Goal: Task Accomplishment & Management: Manage account settings

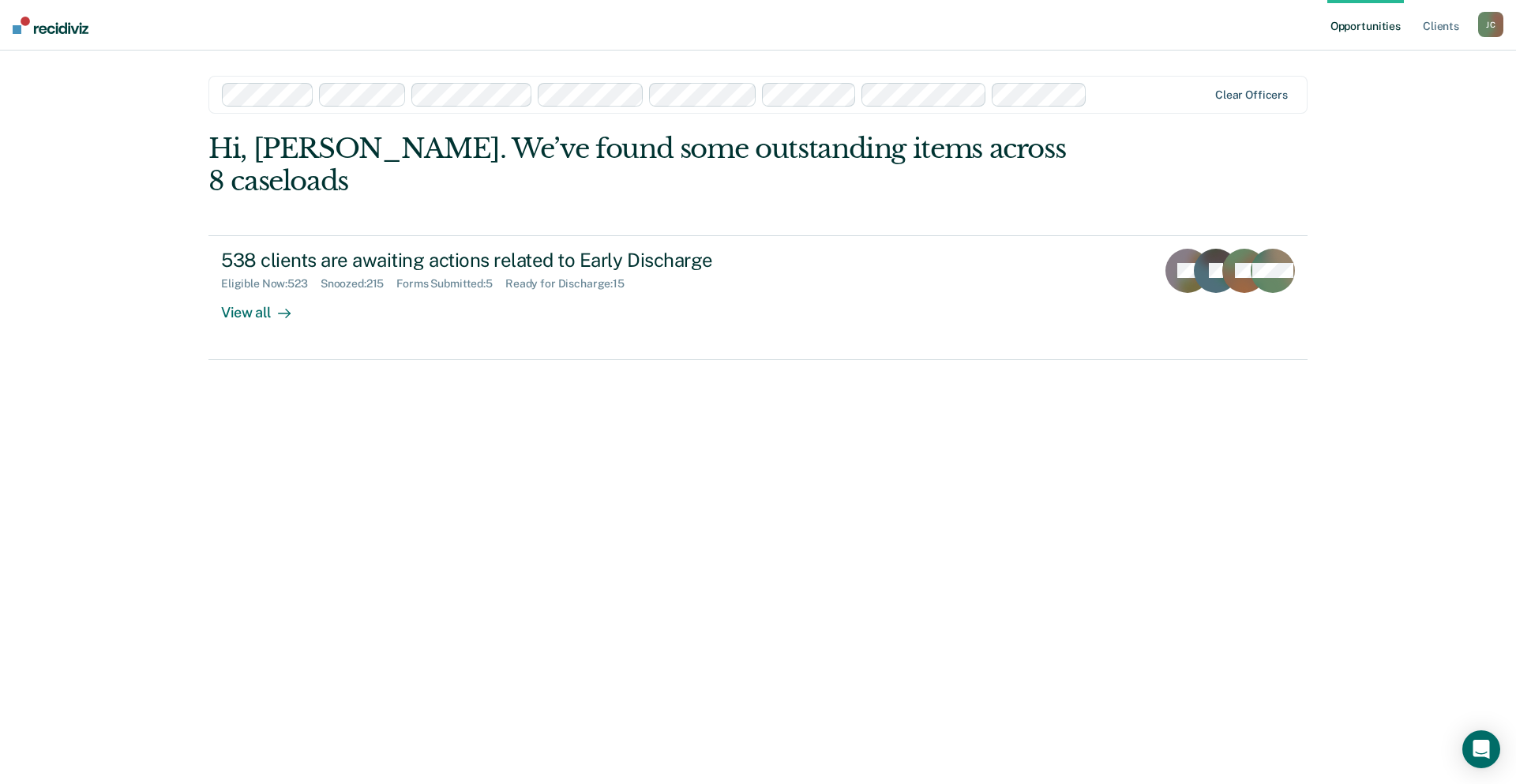
drag, startPoint x: 1244, startPoint y: 95, endPoint x: 921, endPoint y: 102, distance: 323.1
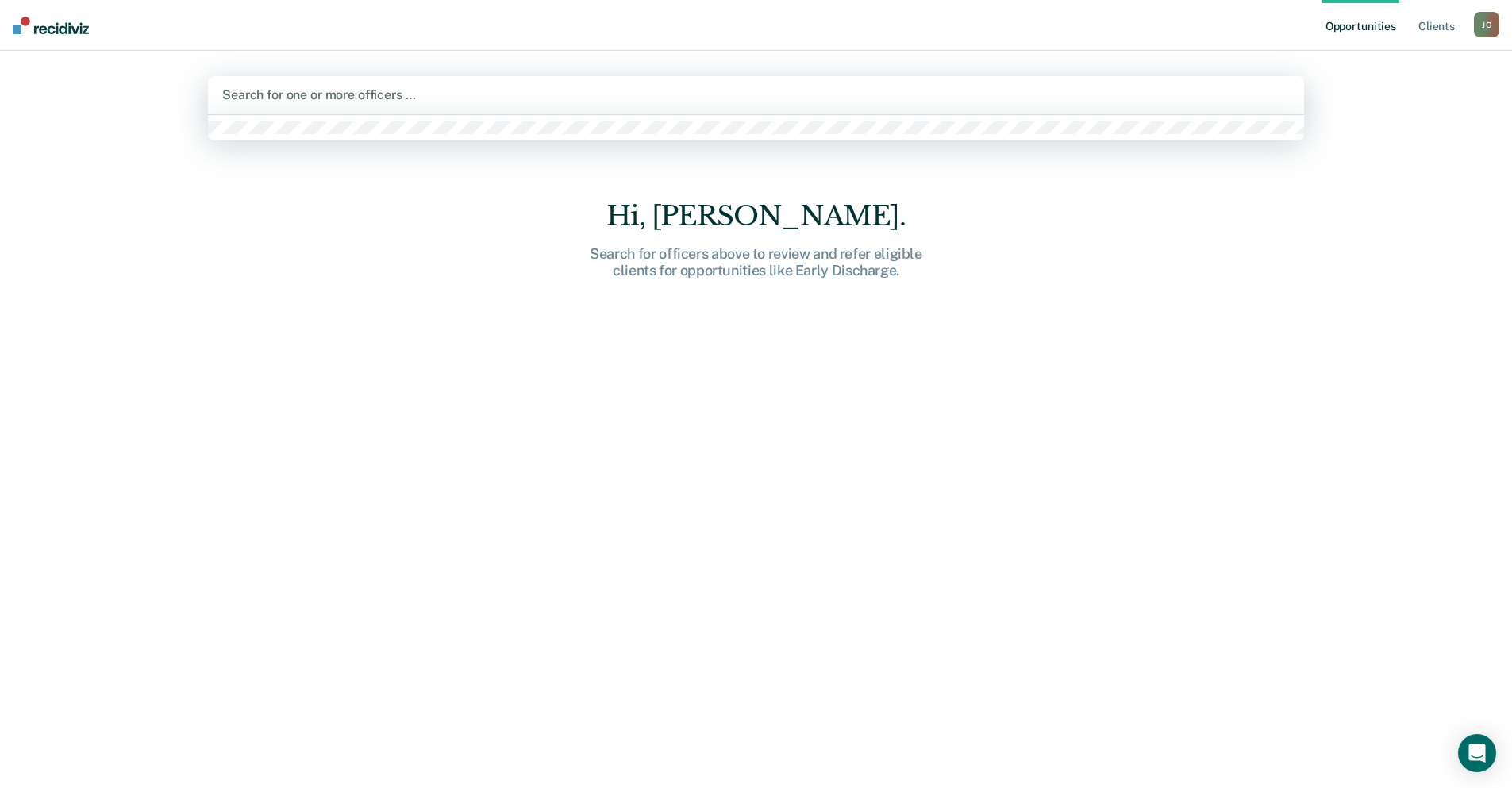
click at [381, 97] on div at bounding box center [756, 95] width 1068 height 19
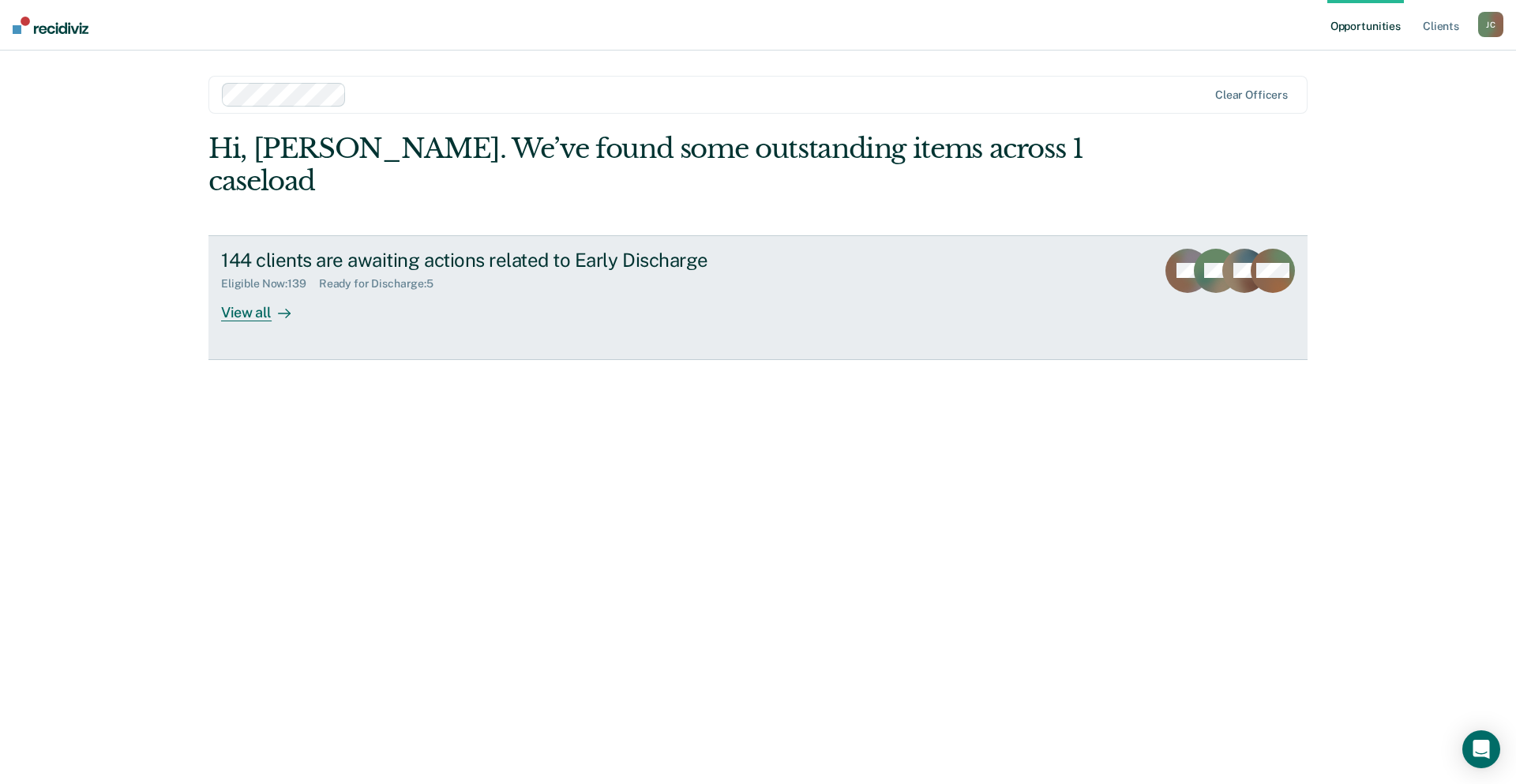
click at [231, 291] on div "View all" at bounding box center [265, 306] width 89 height 31
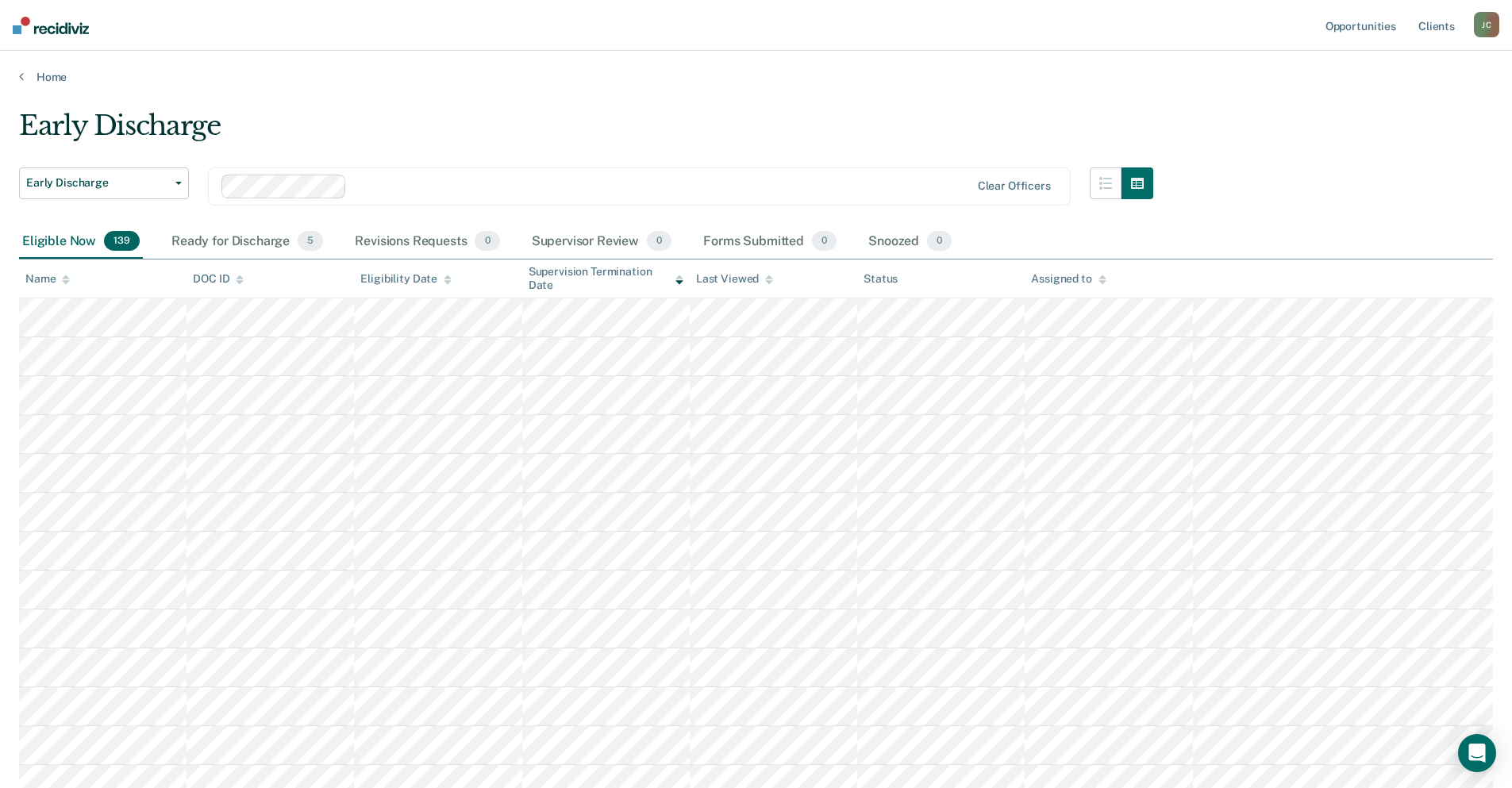
click at [64, 282] on icon at bounding box center [65, 280] width 8 height 10
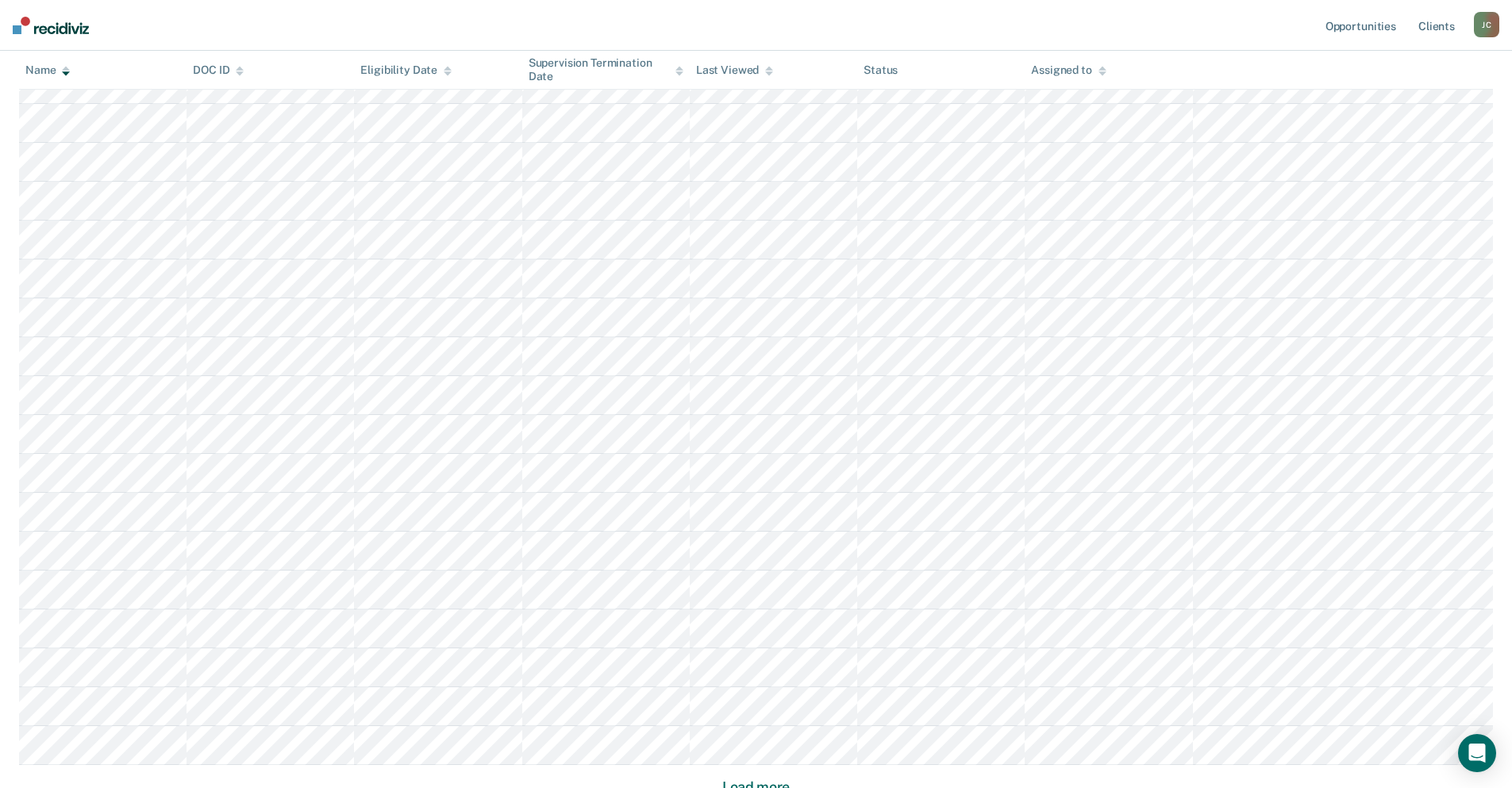
scroll to position [848, 0]
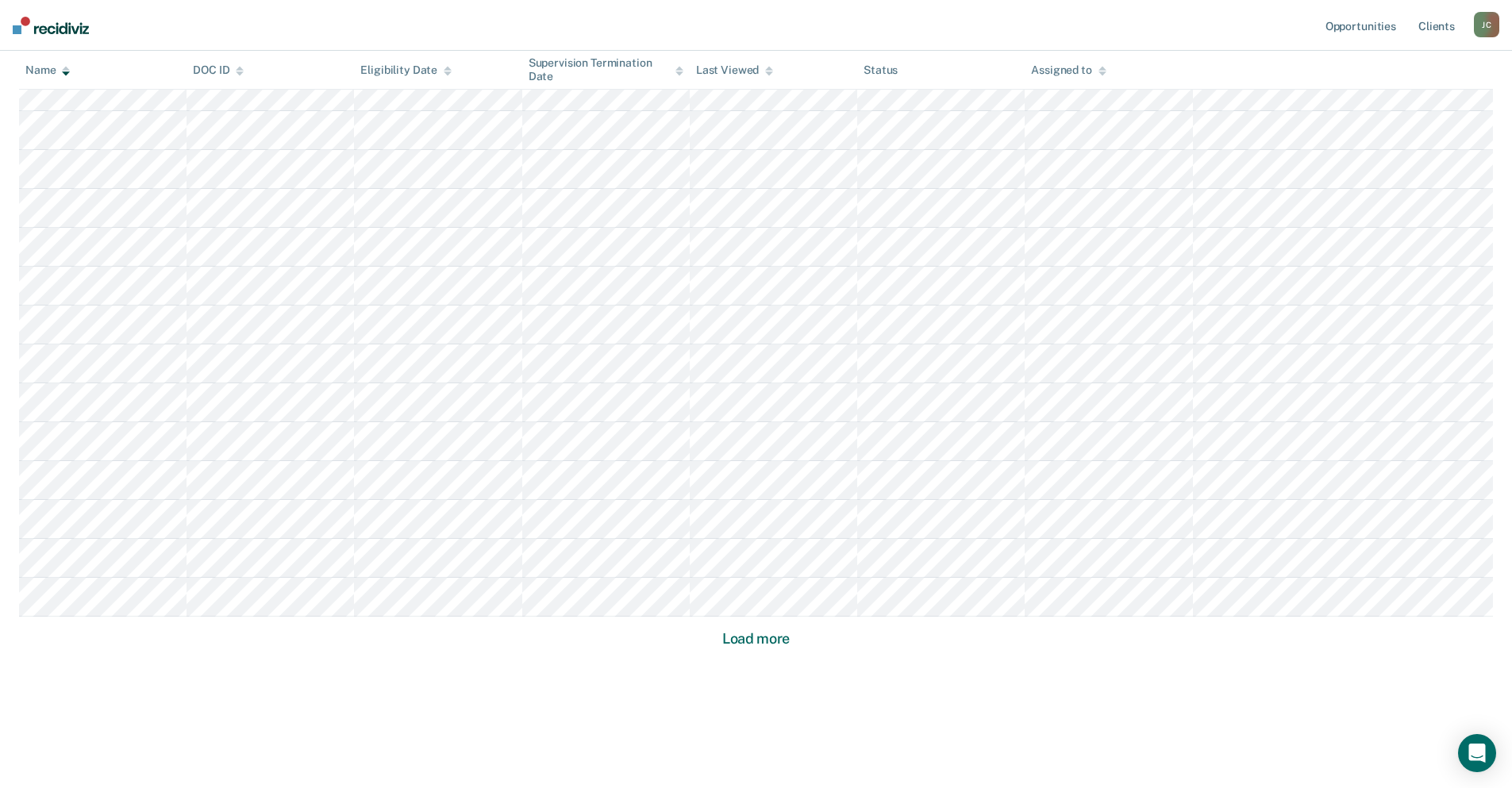
click at [784, 635] on button "Load more" at bounding box center [756, 639] width 77 height 19
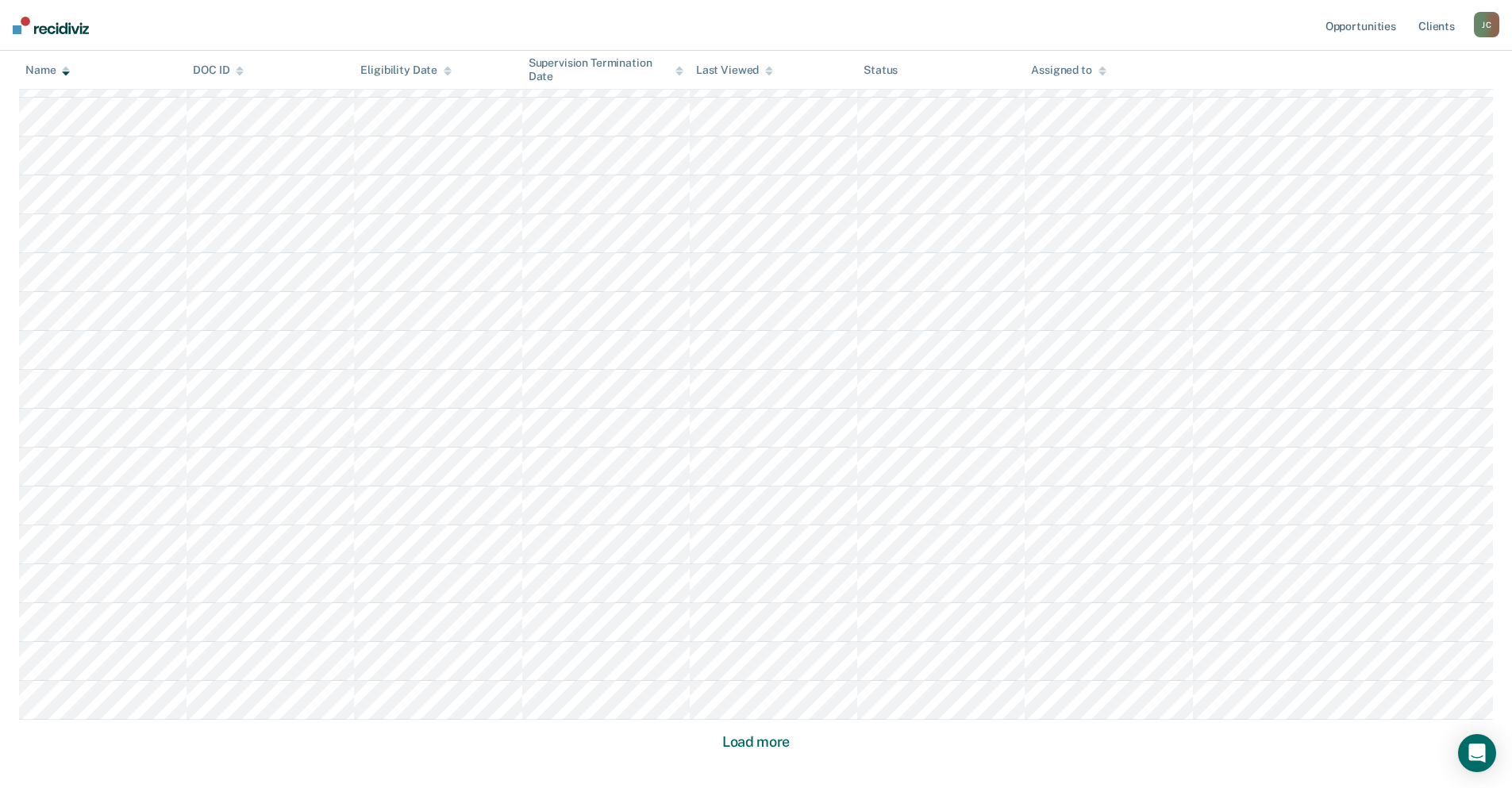
scroll to position [2015, 0]
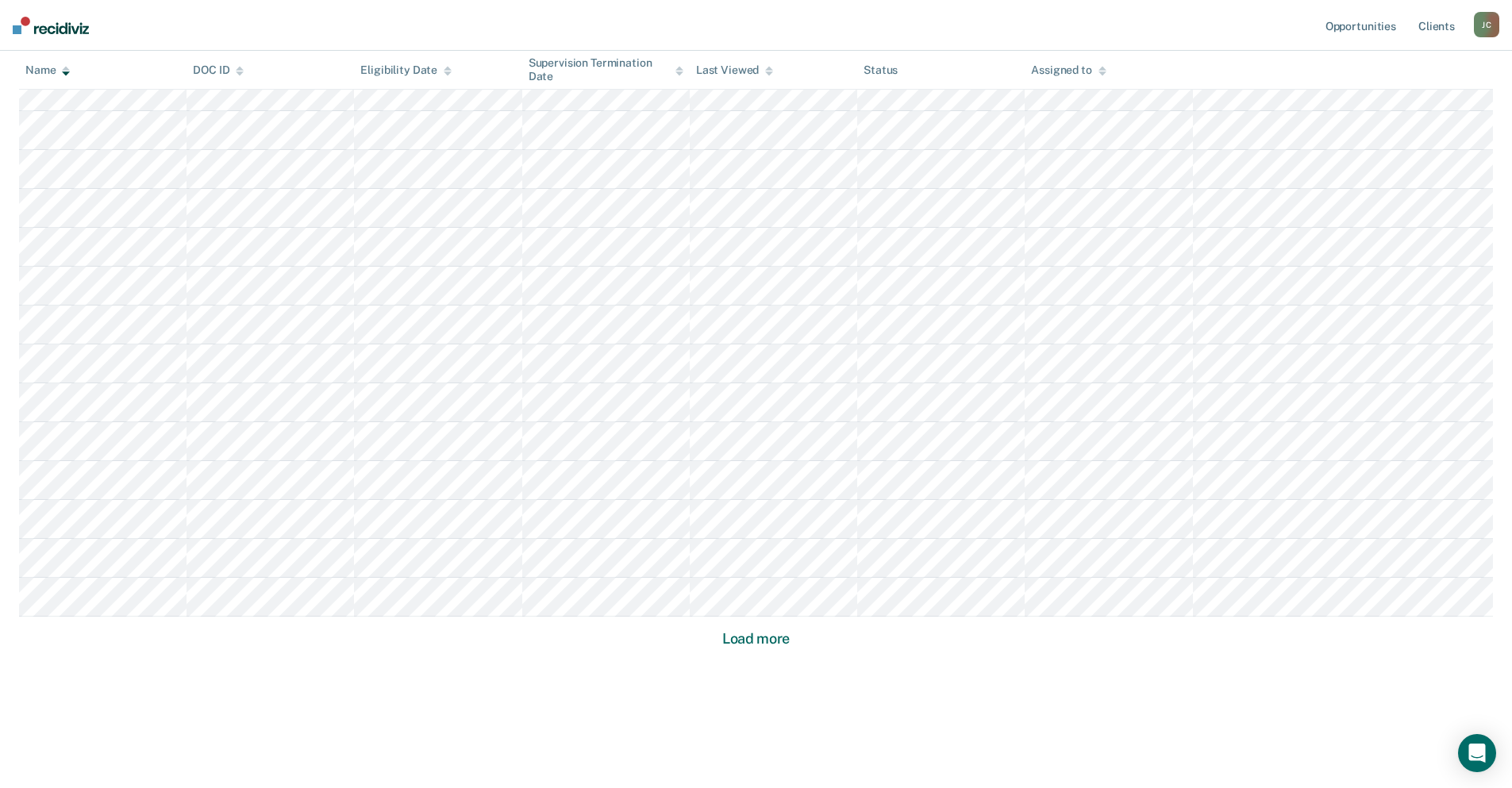
click at [784, 635] on button "Load more" at bounding box center [756, 639] width 77 height 19
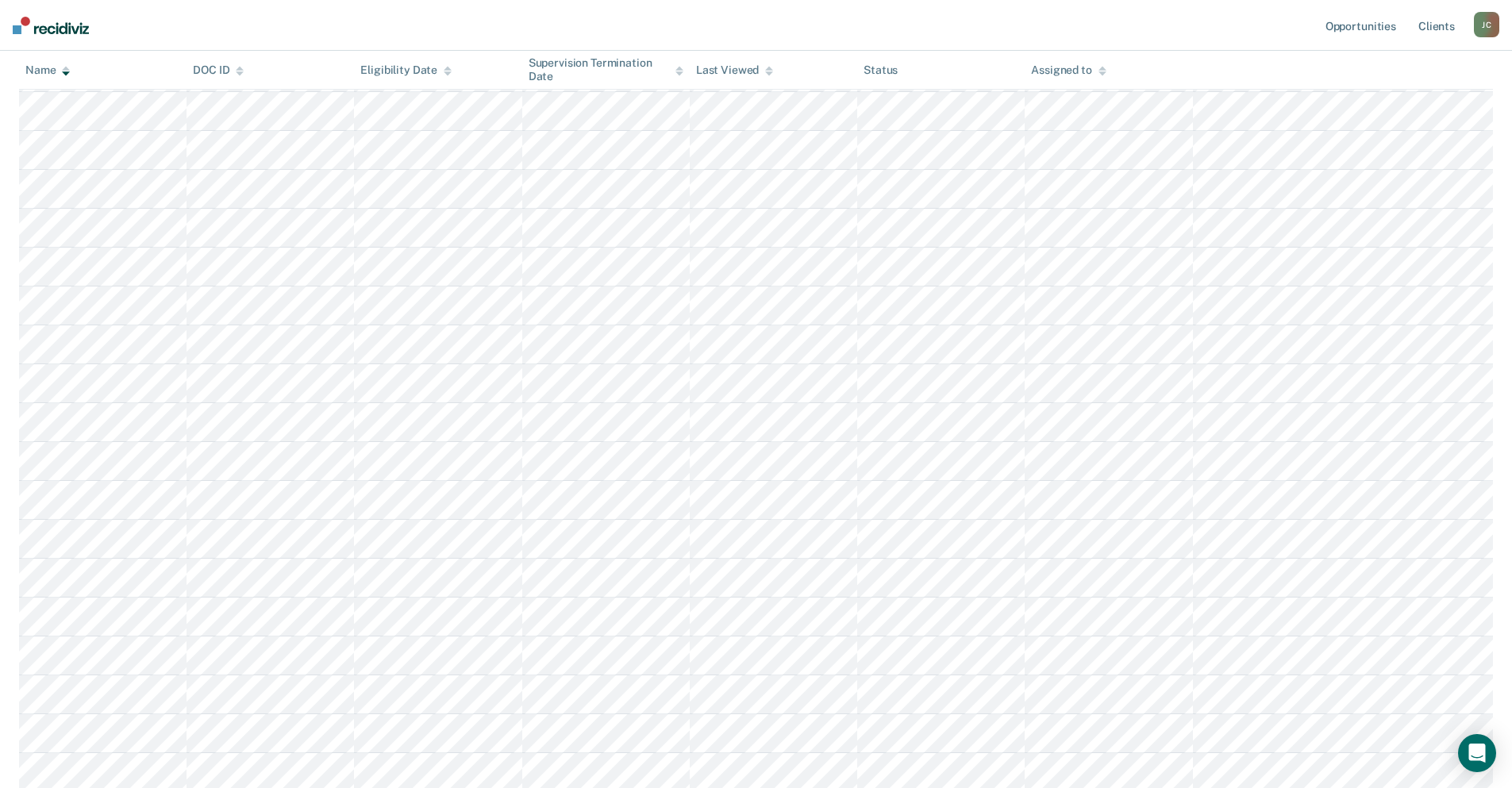
scroll to position [3182, 0]
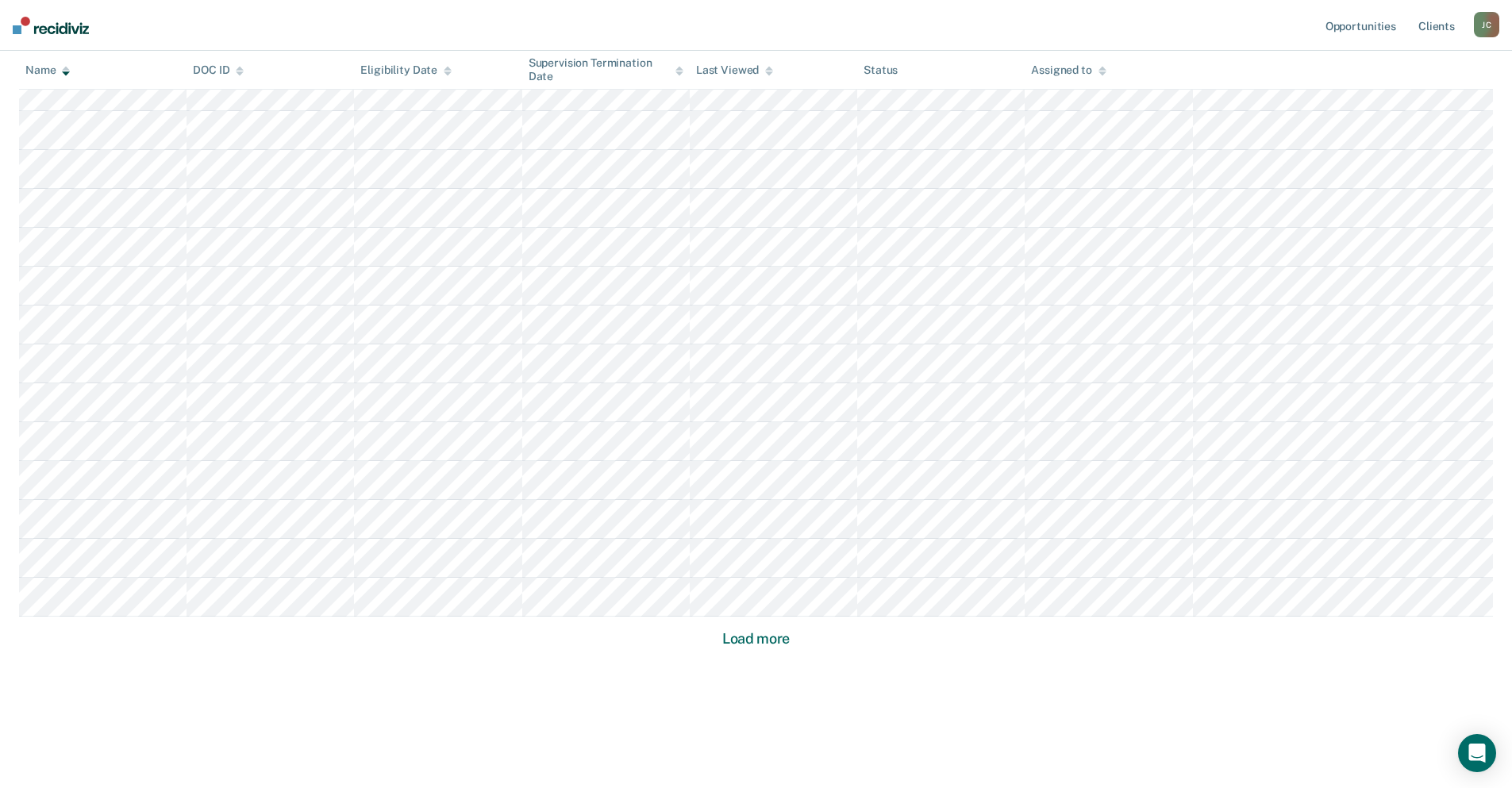
click at [784, 635] on button "Load more" at bounding box center [756, 639] width 77 height 19
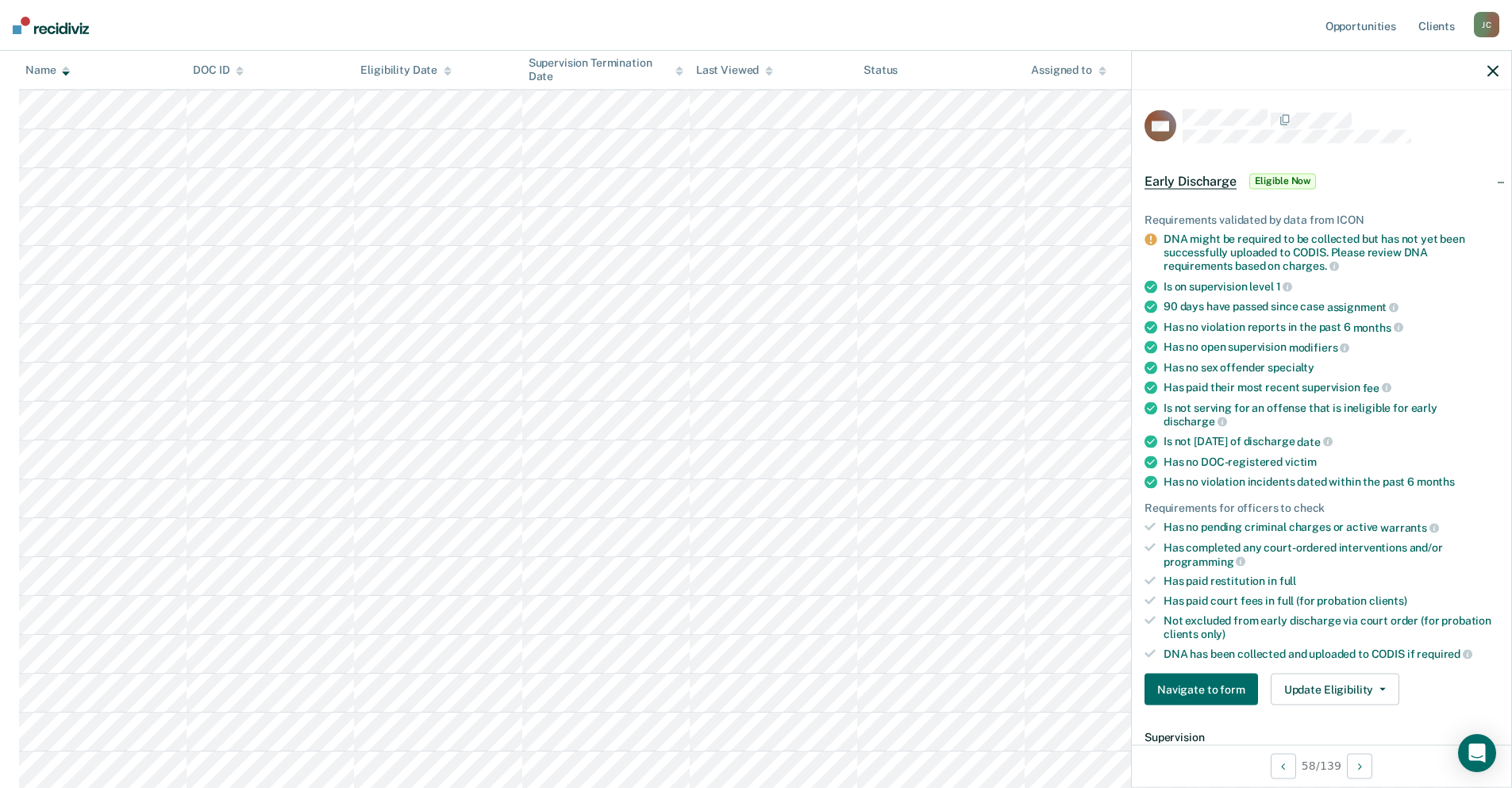
scroll to position [1221, 0]
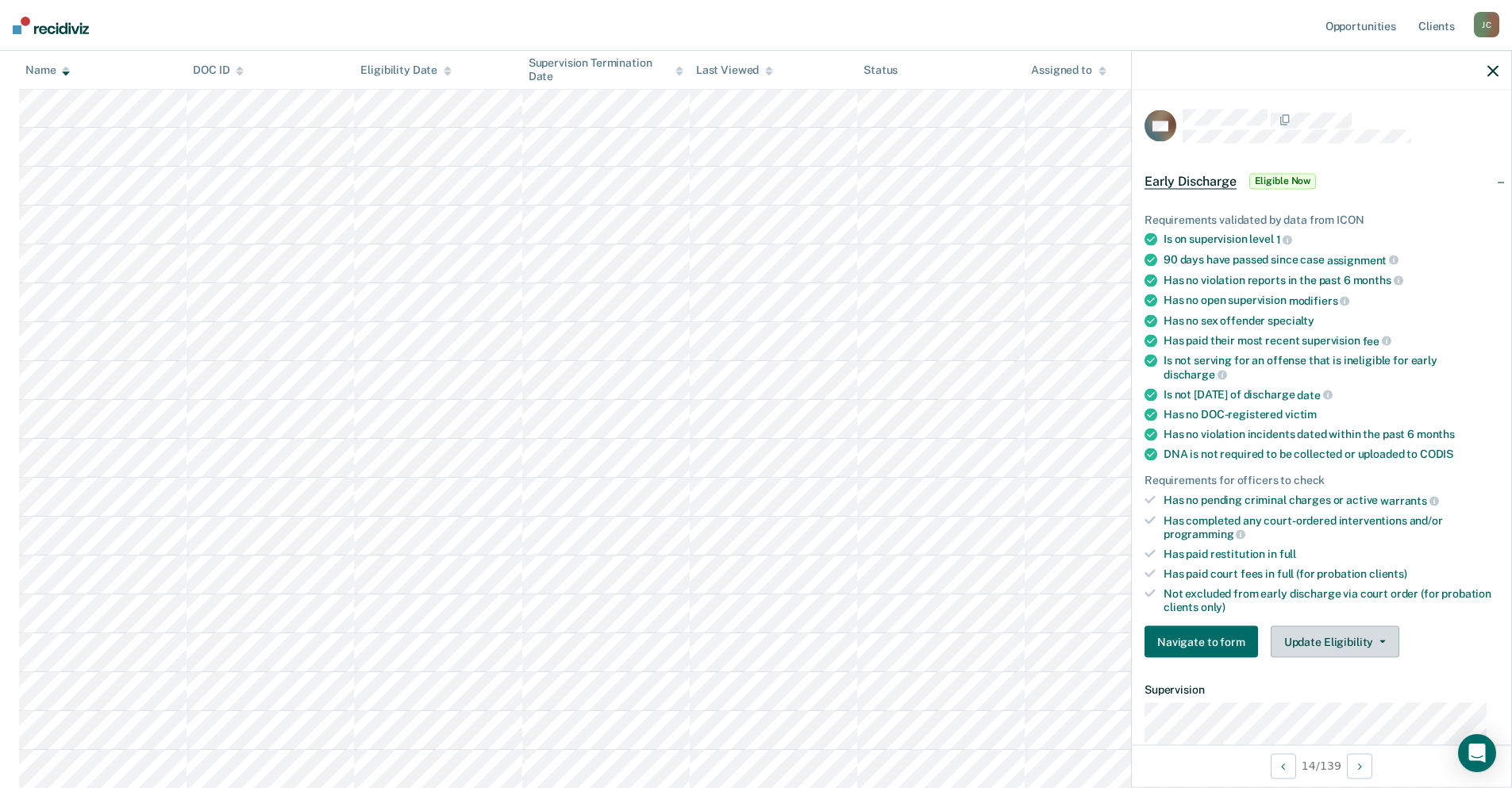
click at [1350, 645] on button "Update Eligibility" at bounding box center [1336, 641] width 129 height 31
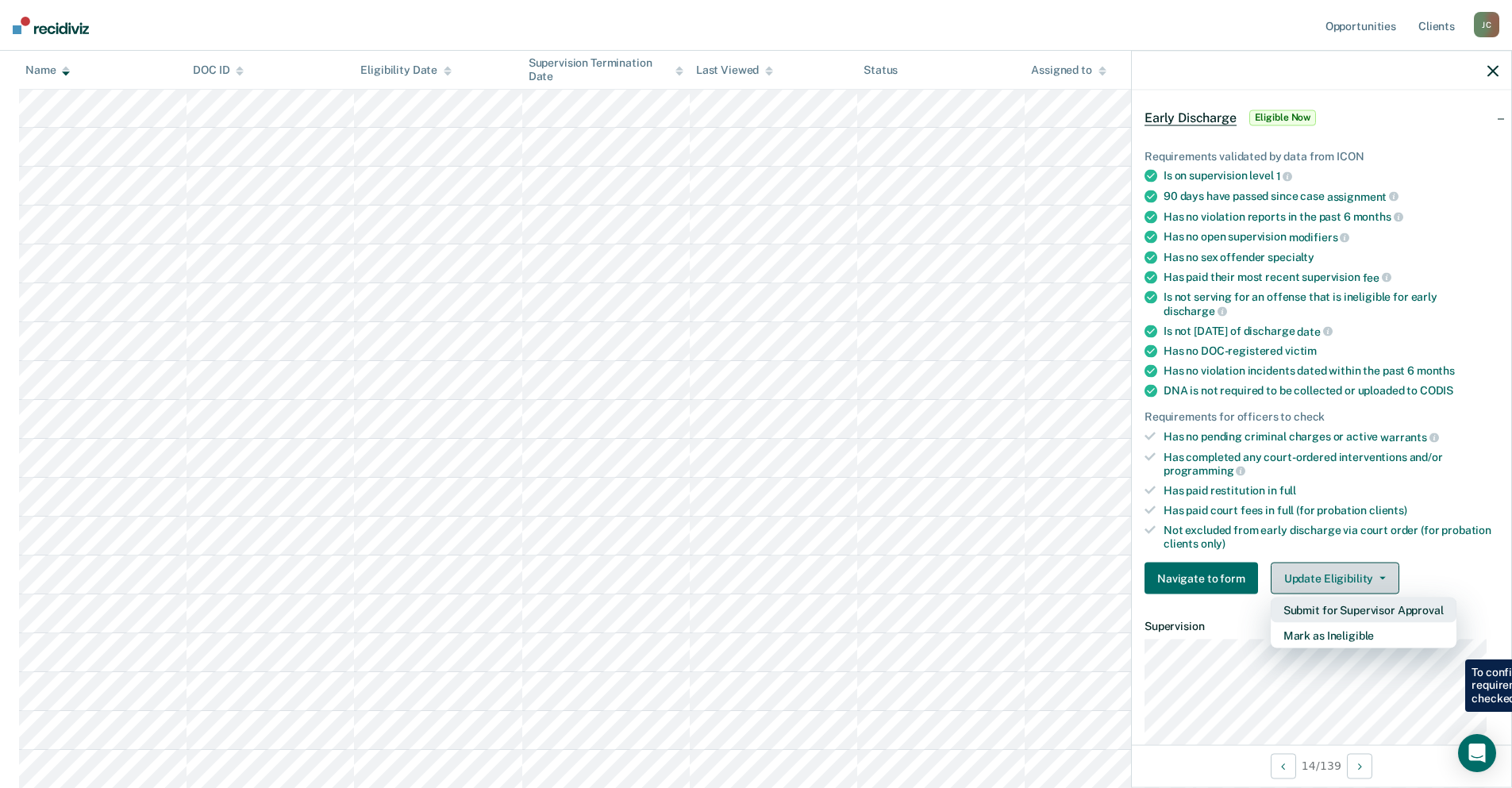
scroll to position [80, 0]
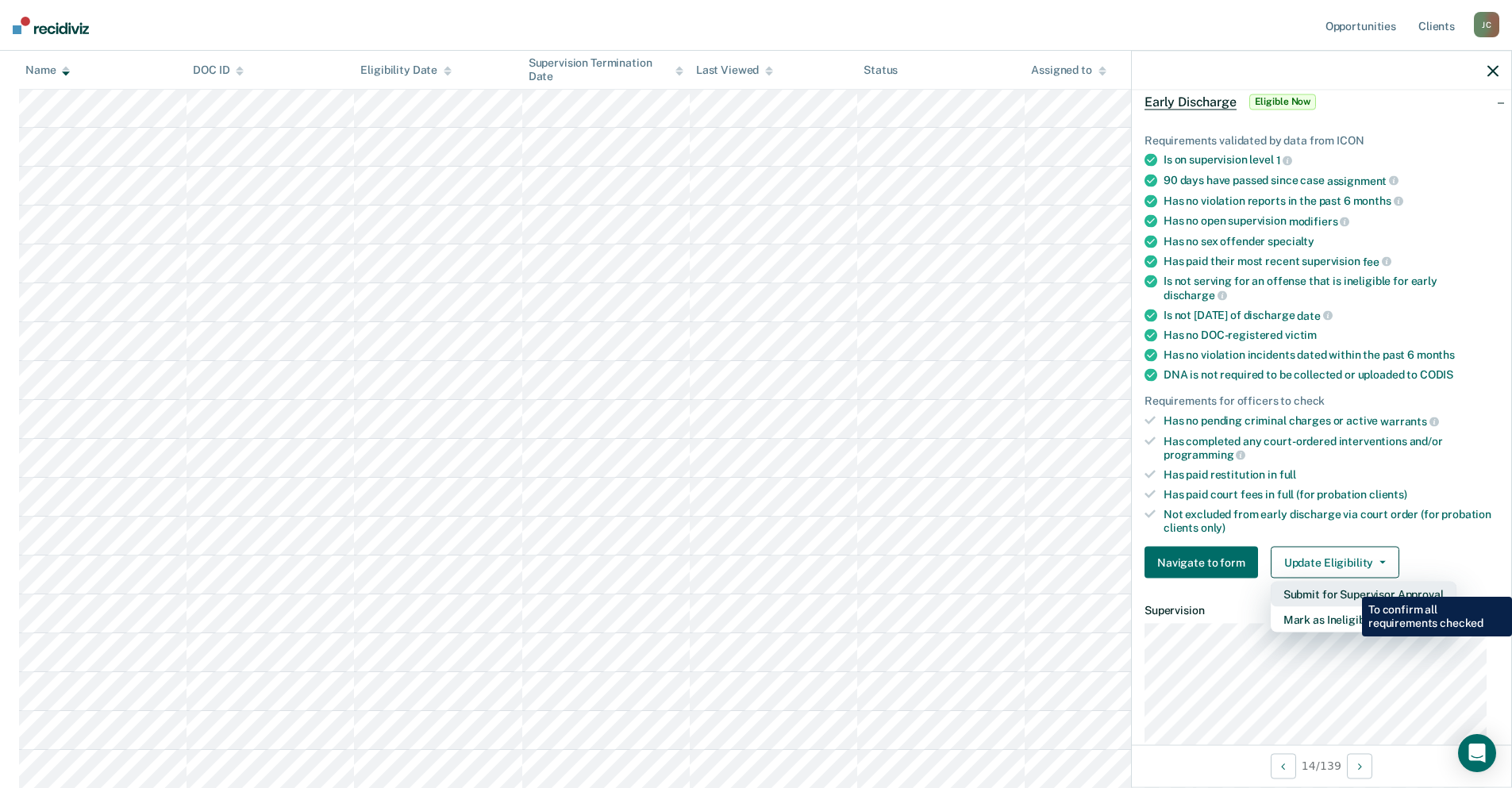
click at [1350, 585] on button "Submit for Supervisor Approval" at bounding box center [1364, 595] width 186 height 25
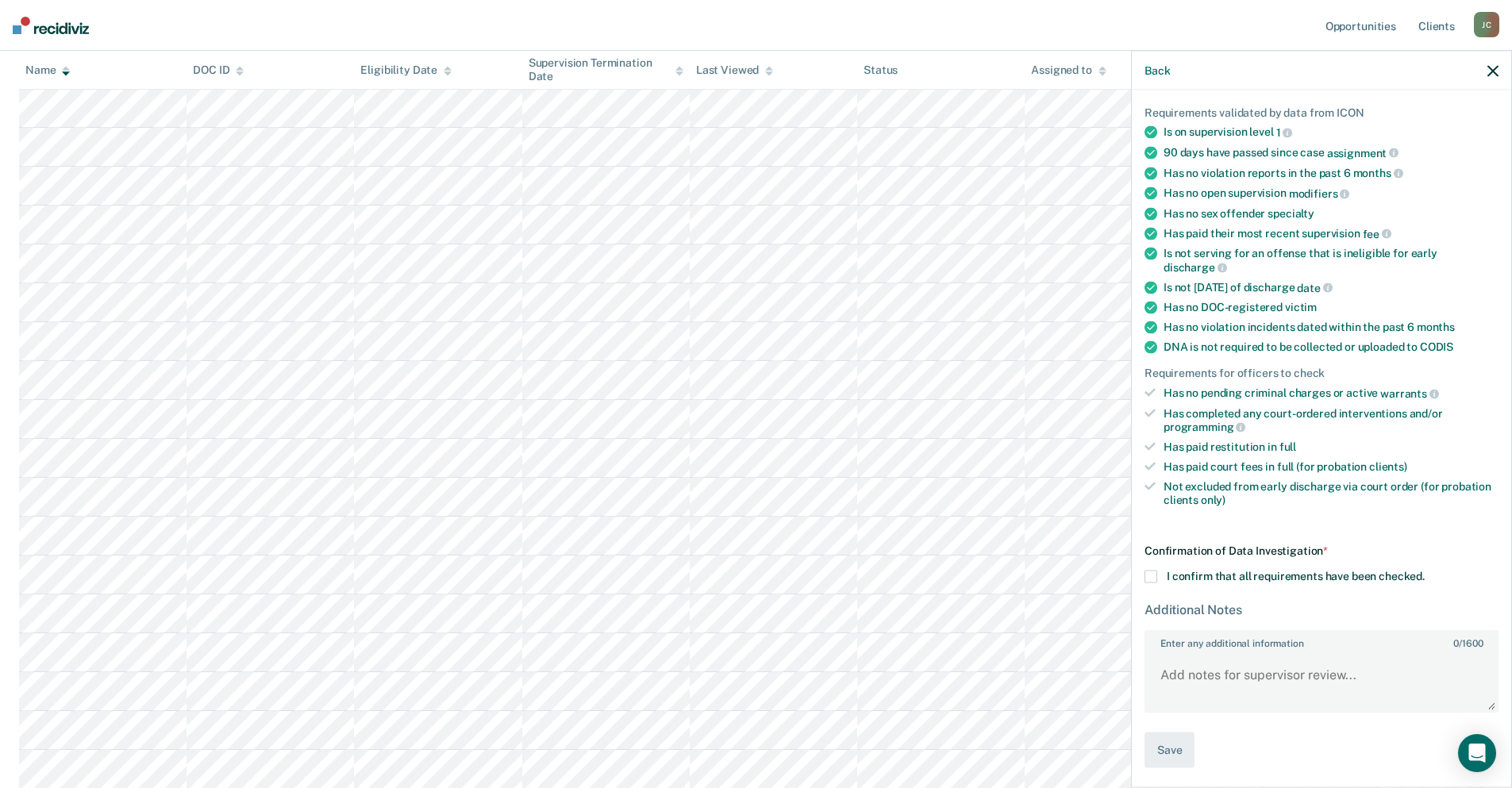
scroll to position [108, 0]
click at [1155, 575] on span at bounding box center [1151, 576] width 13 height 13
click at [1425, 570] on input "I confirm that all requirements have been checked." at bounding box center [1425, 570] width 0 height 0
click at [1181, 753] on button "Save" at bounding box center [1170, 750] width 50 height 36
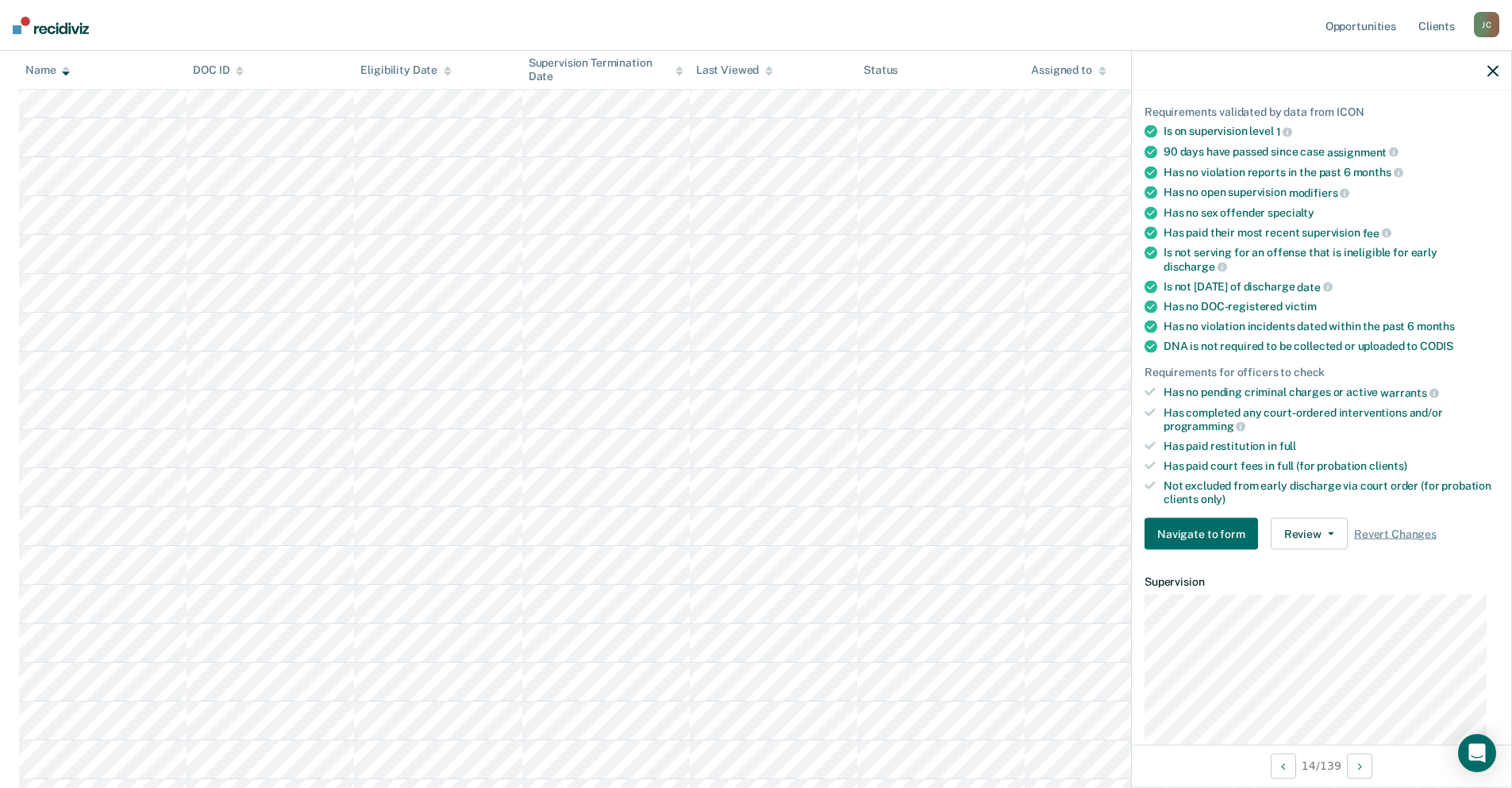
scroll to position [0, 0]
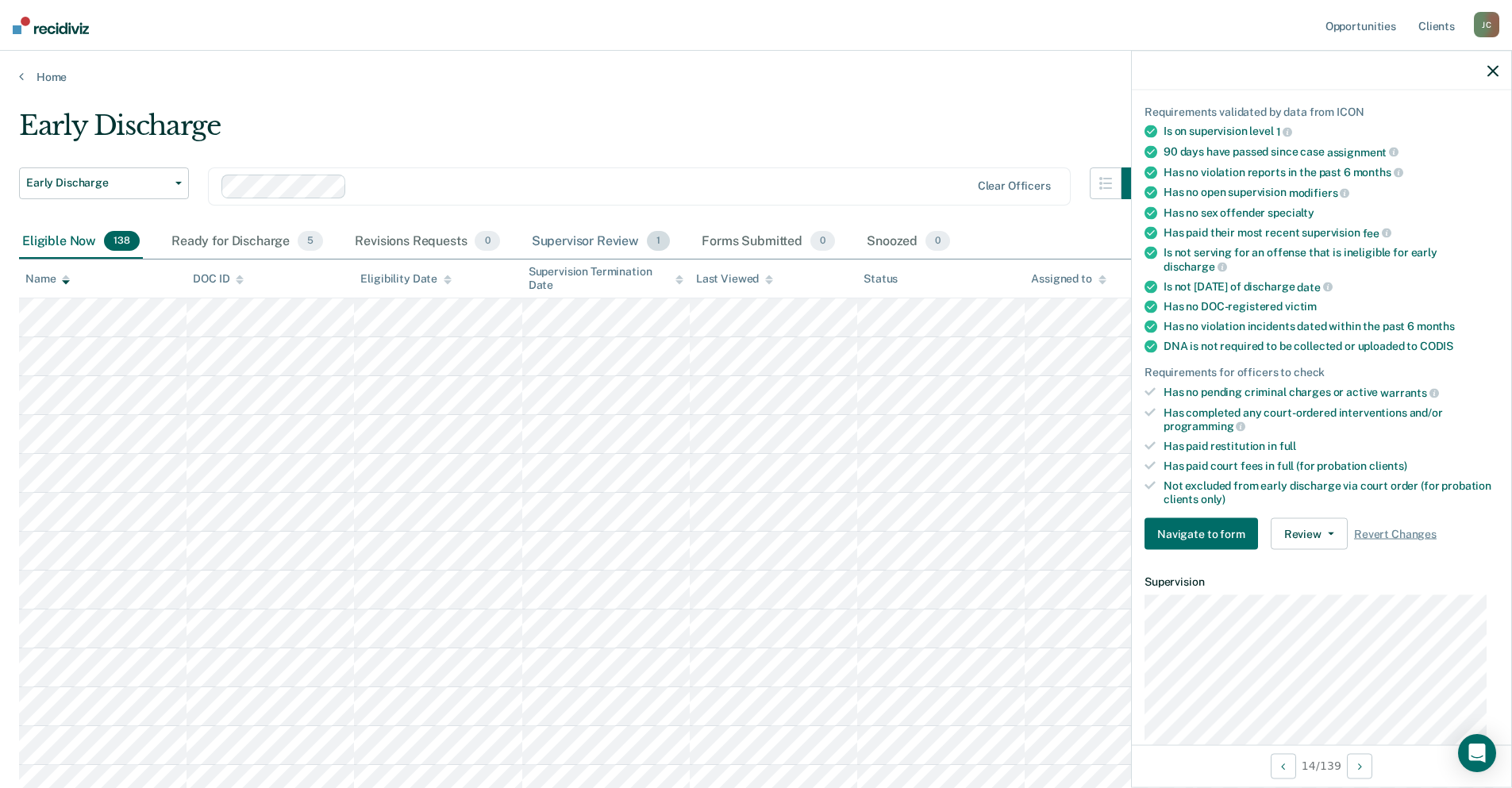
click at [608, 236] on div "Supervisor Review 1" at bounding box center [601, 241] width 145 height 35
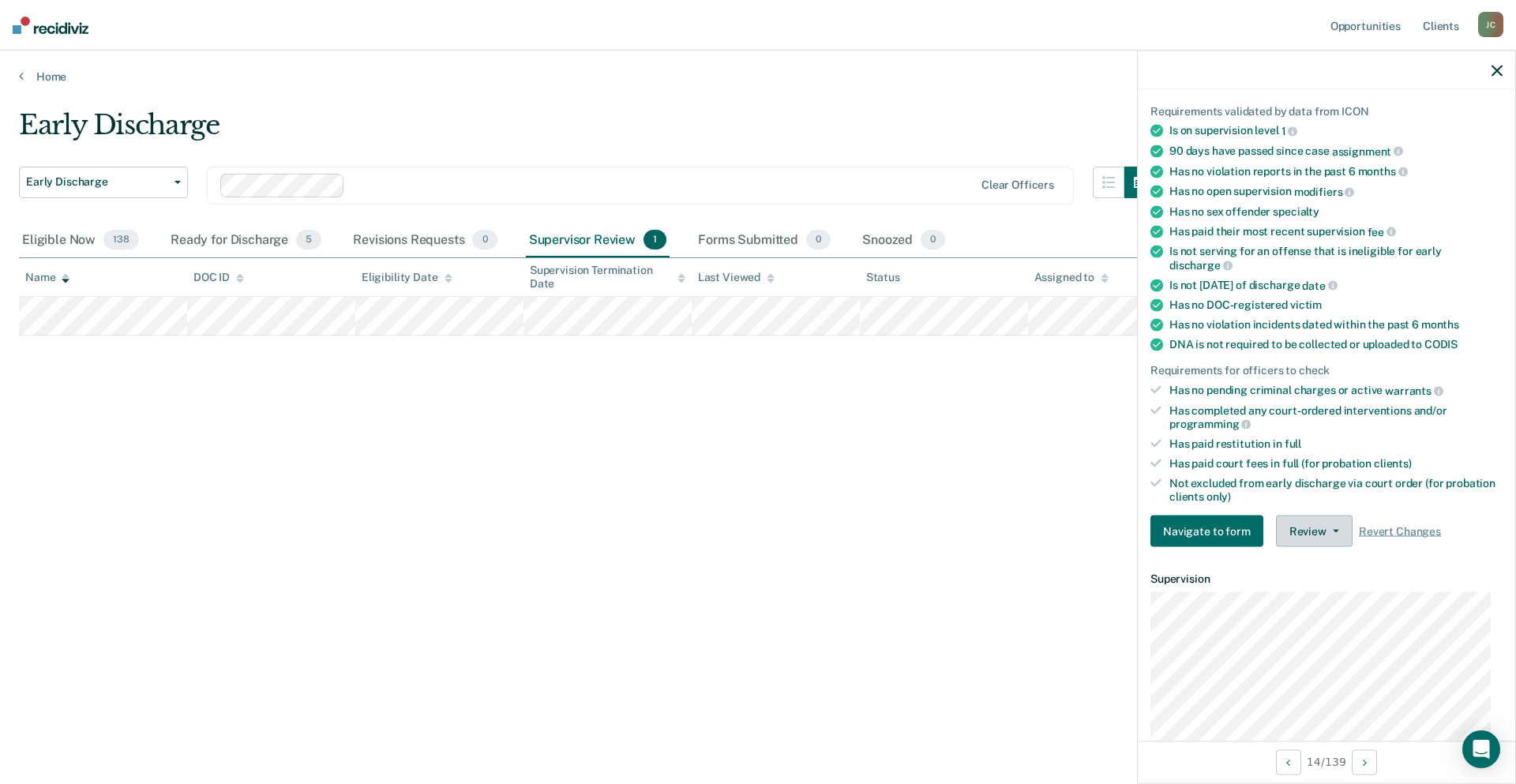
click at [1308, 537] on button "Review" at bounding box center [1314, 531] width 77 height 31
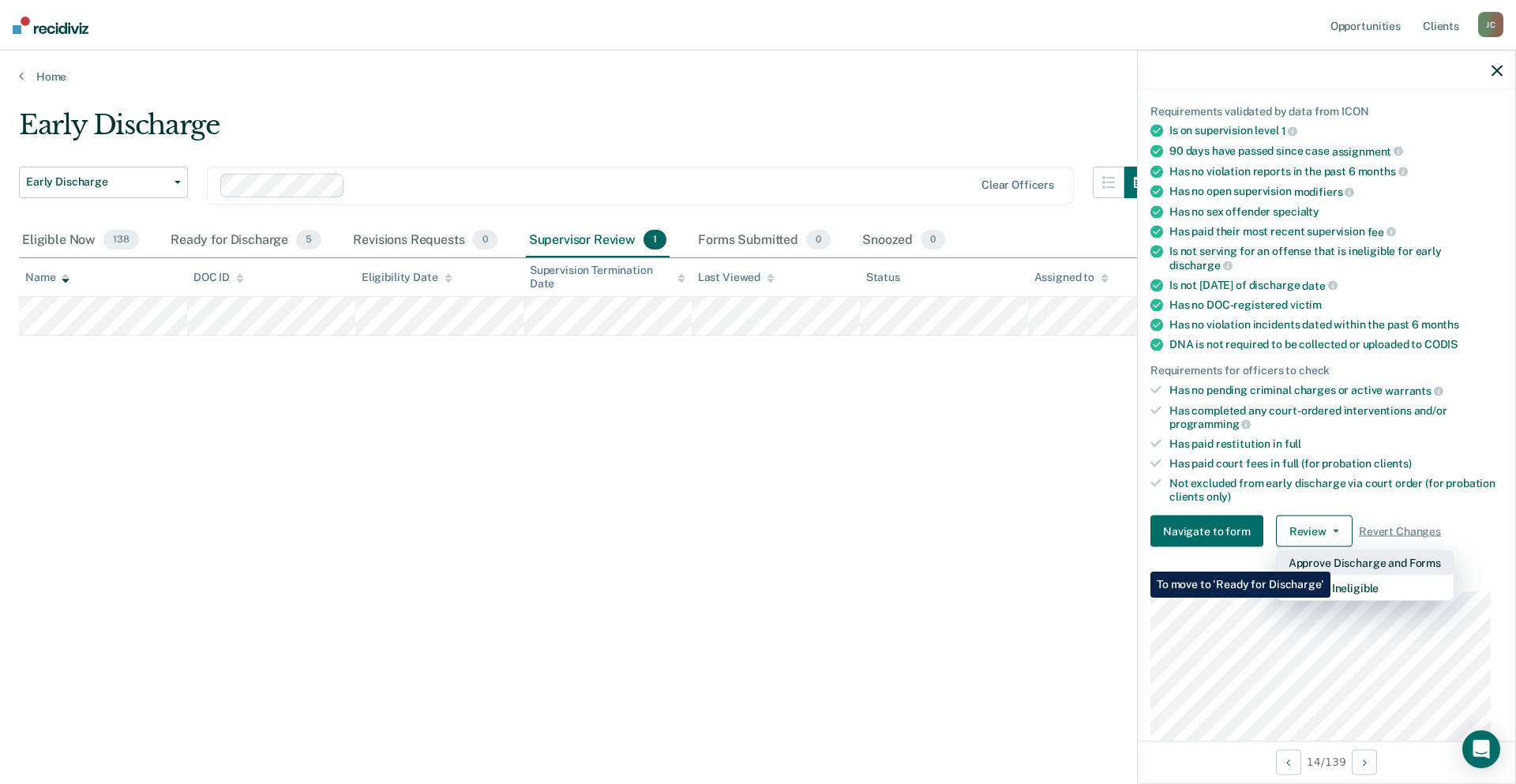
click at [1331, 560] on button "Approve Discharge and Forms" at bounding box center [1365, 563] width 178 height 25
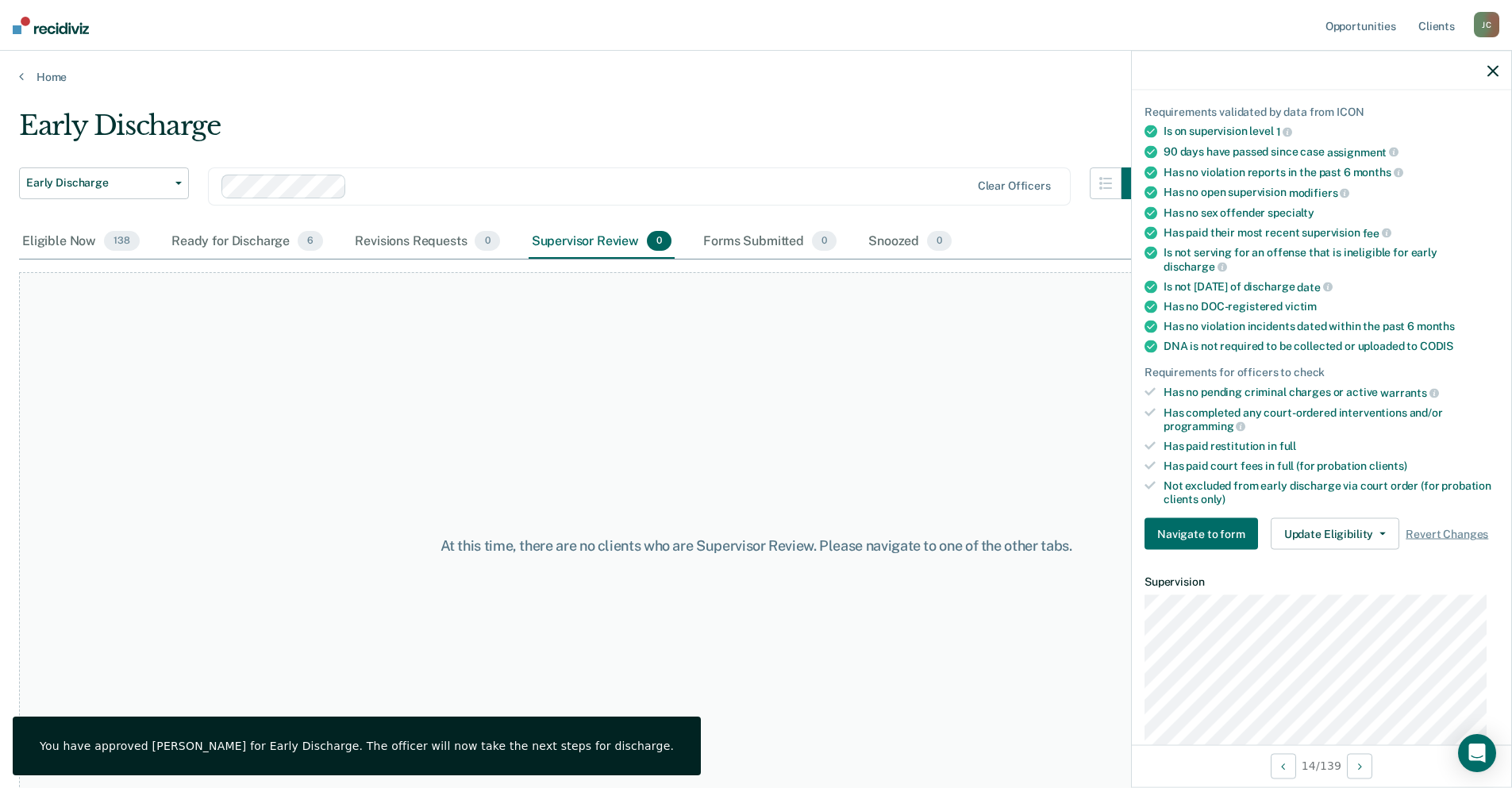
click at [1489, 77] on div at bounding box center [1322, 70] width 380 height 40
click at [1492, 75] on icon "button" at bounding box center [1493, 70] width 11 height 11
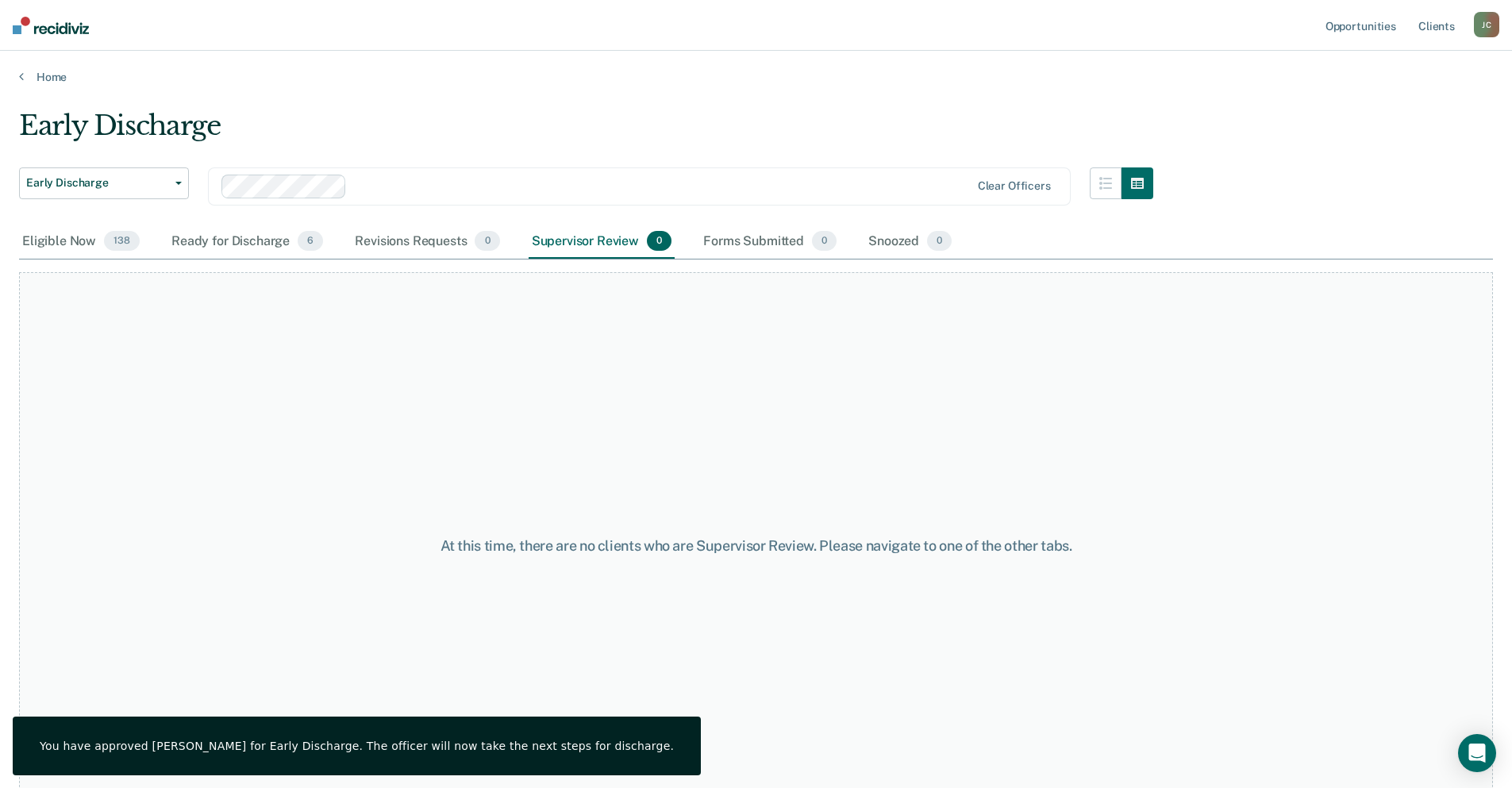
click at [517, 175] on div at bounding box center [596, 186] width 750 height 24
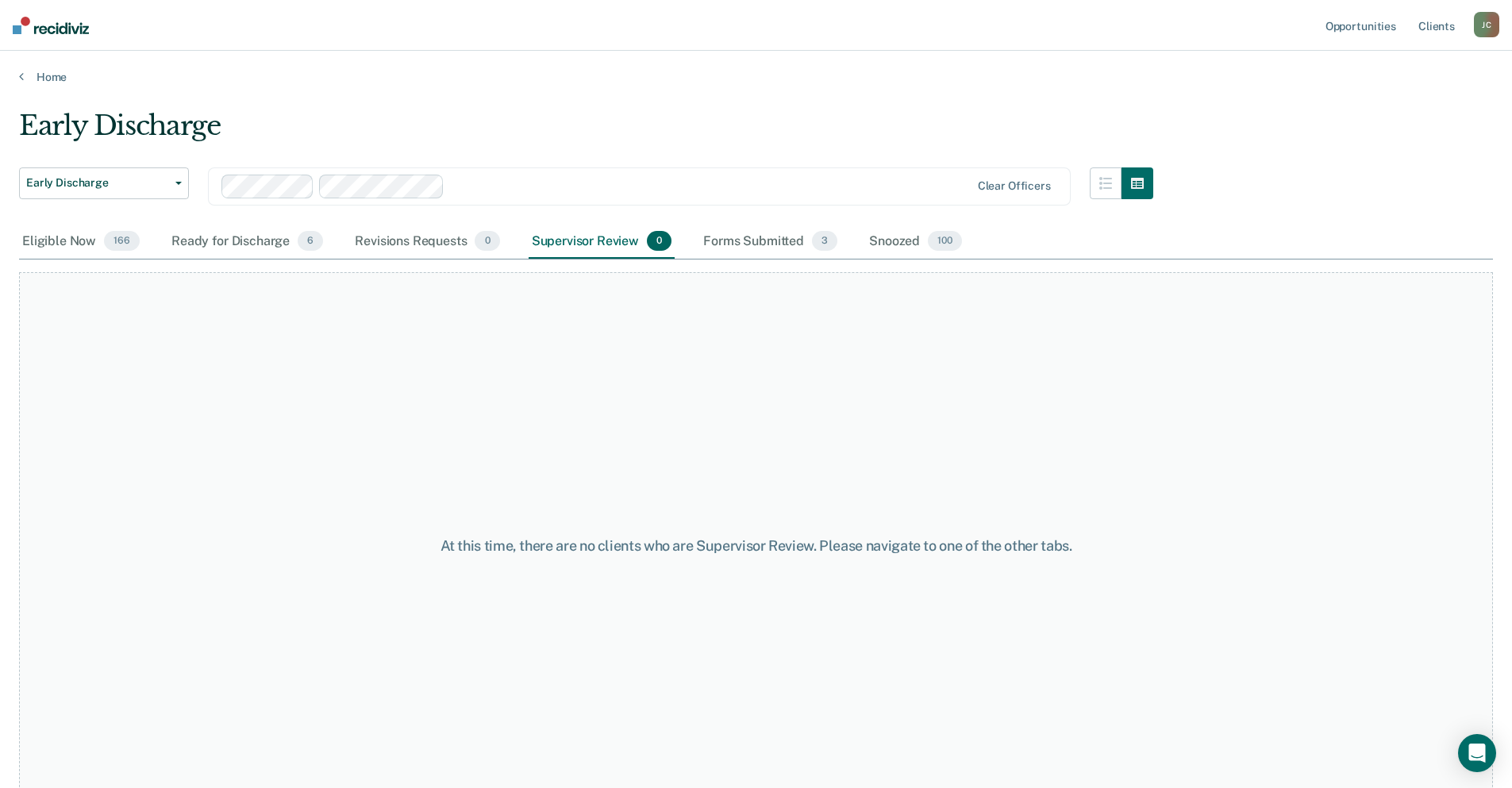
click at [588, 180] on div at bounding box center [710, 186] width 520 height 19
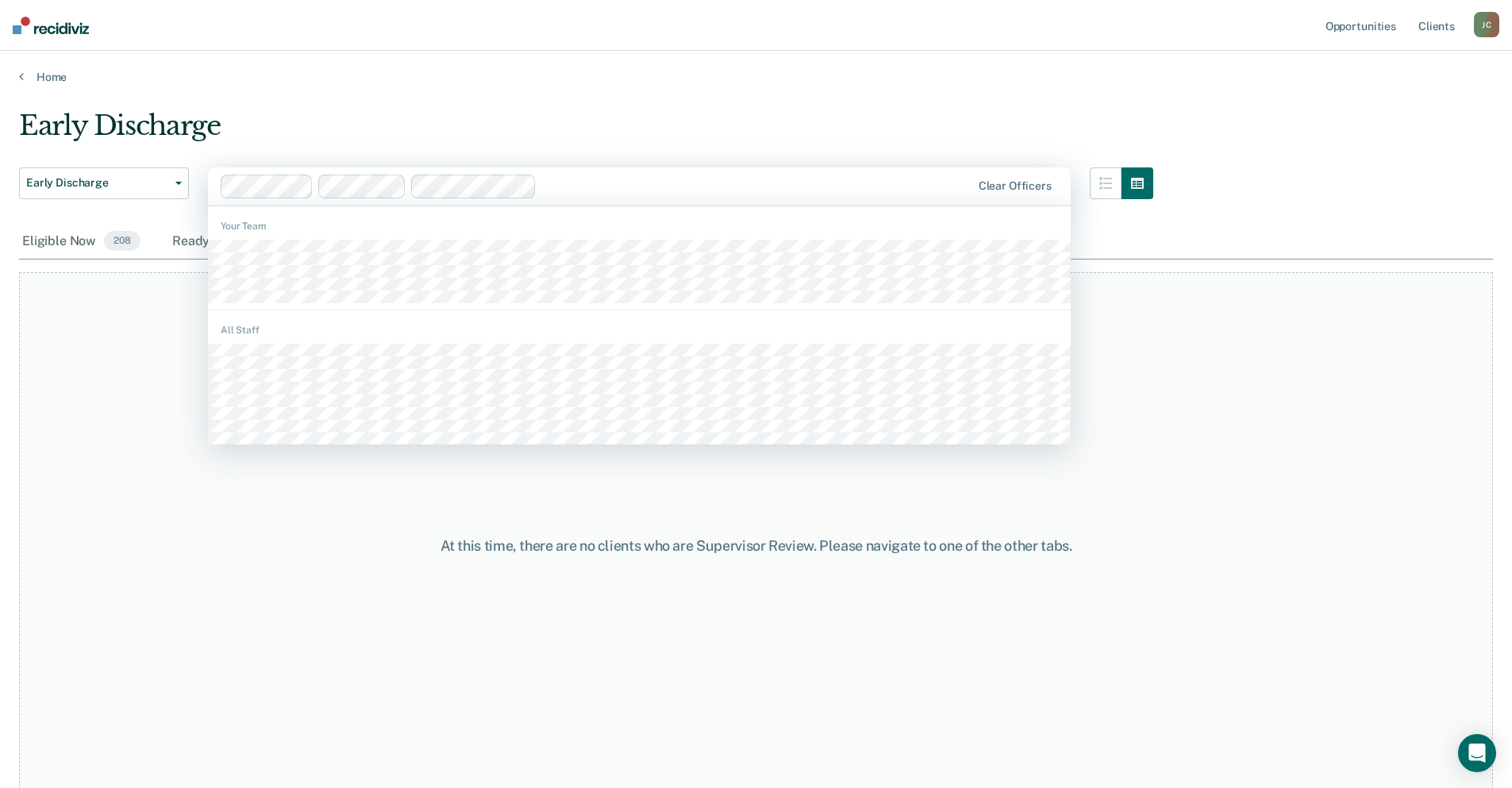
click at [692, 183] on div at bounding box center [757, 186] width 428 height 19
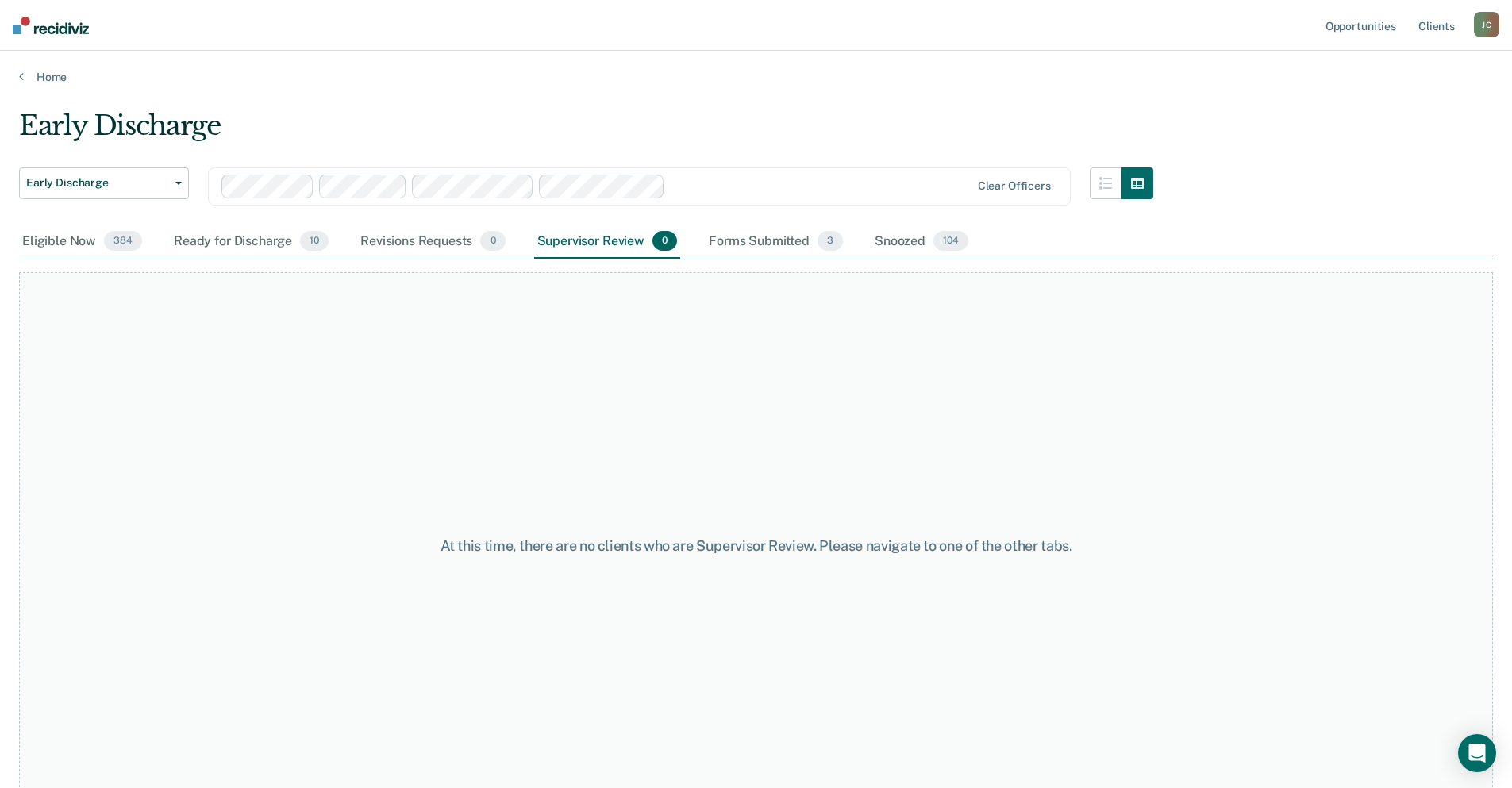
click at [710, 181] on div at bounding box center [820, 186] width 298 height 19
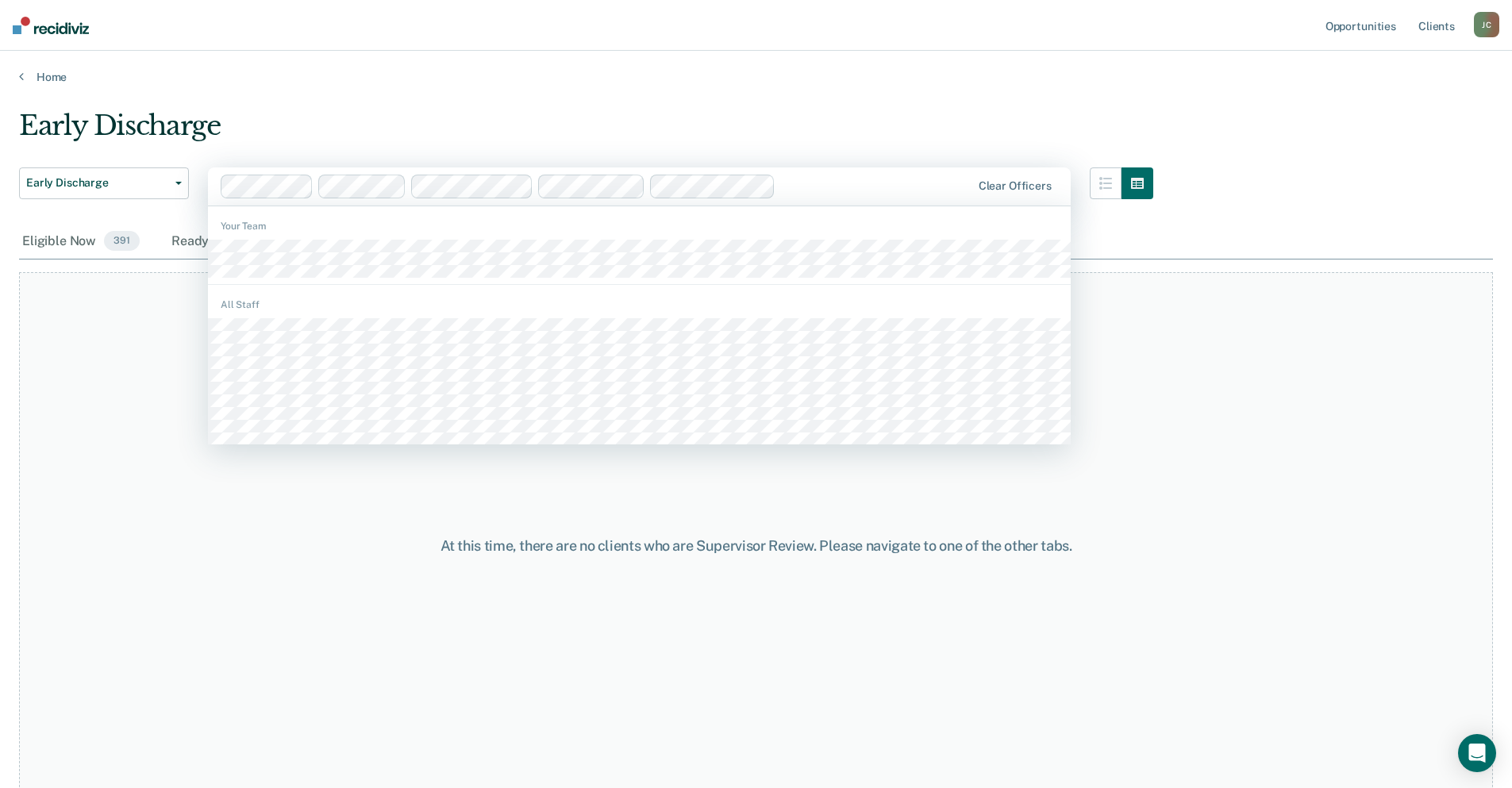
click at [811, 189] on div at bounding box center [876, 186] width 189 height 19
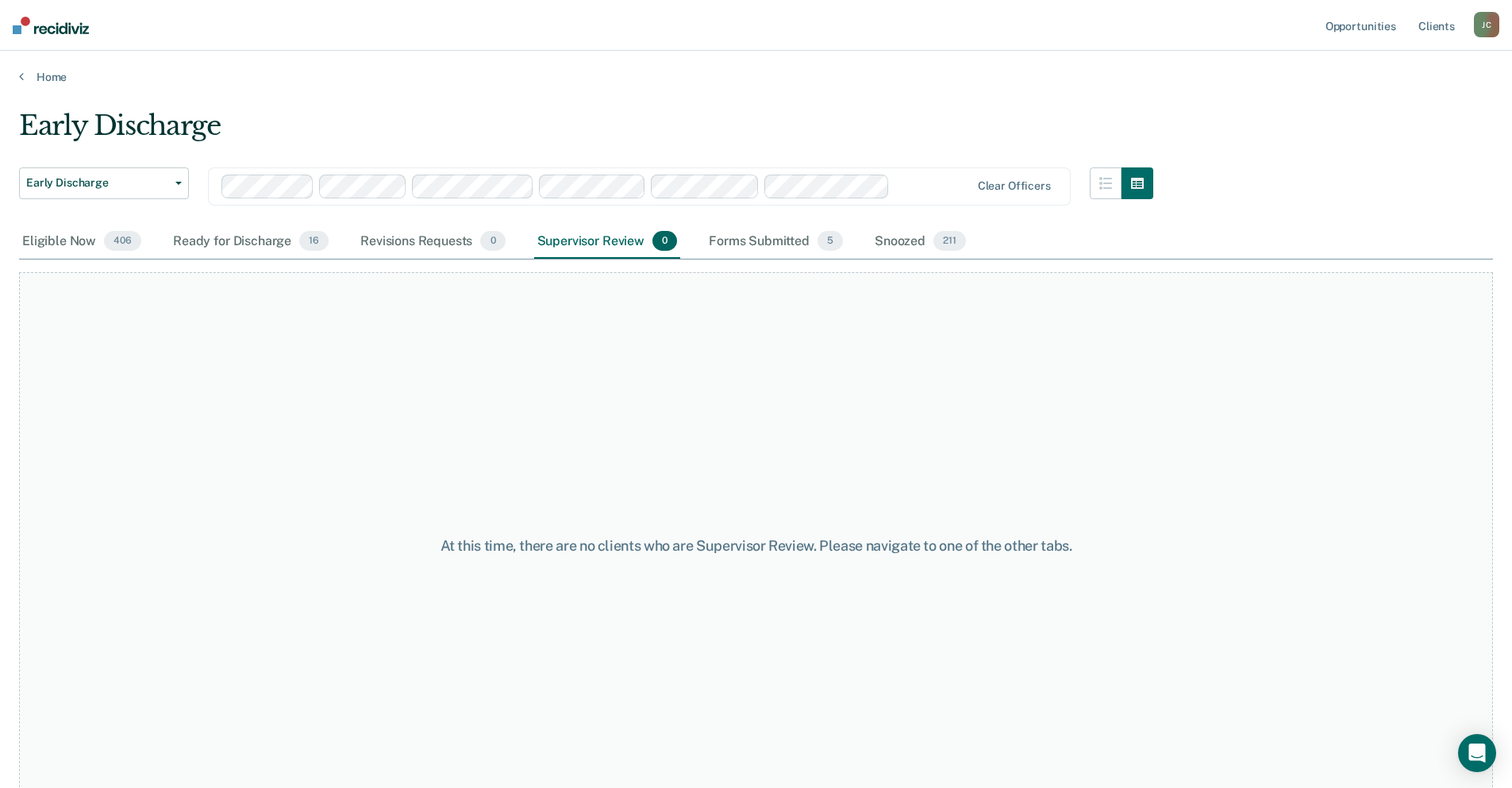
click at [961, 185] on div at bounding box center [933, 186] width 74 height 19
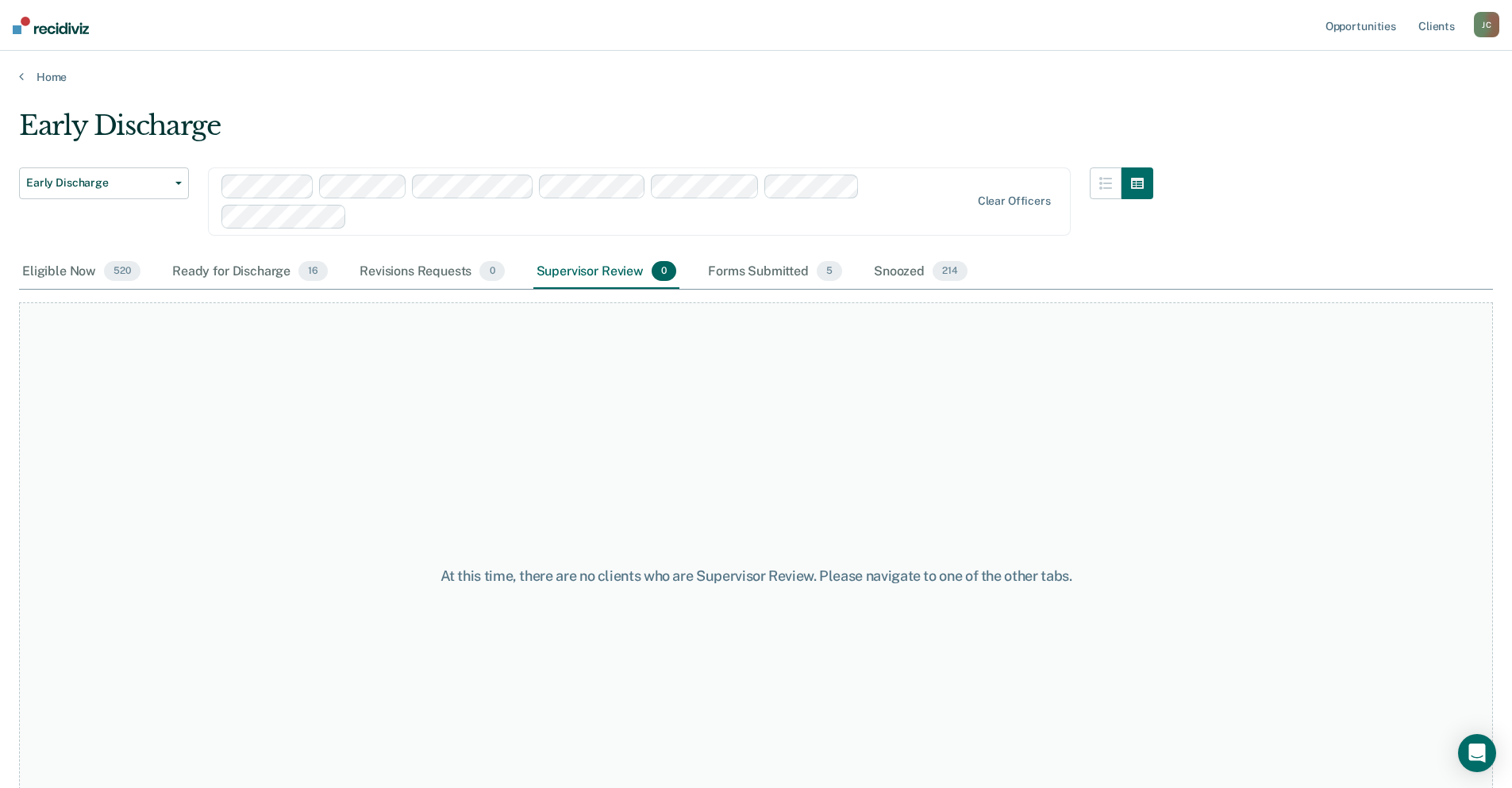
click at [912, 193] on div at bounding box center [596, 202] width 750 height 54
